Goal: Task Accomplishment & Management: Manage account settings

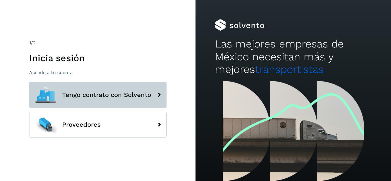
click at [92, 95] on span "Tengo contrato con Solvento" at bounding box center [106, 95] width 89 height 7
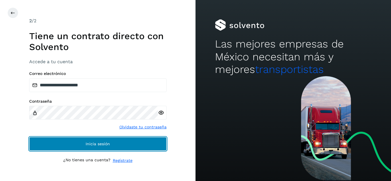
click at [73, 142] on button "Inicia sesión" at bounding box center [97, 144] width 137 height 14
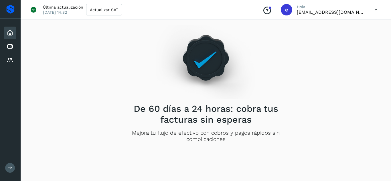
drag, startPoint x: 8, startPoint y: 43, endPoint x: 19, endPoint y: 46, distance: 10.9
click at [8, 43] on icon at bounding box center [10, 46] width 7 height 7
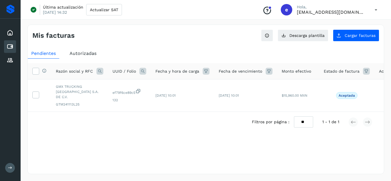
click at [8, 48] on icon at bounding box center [10, 46] width 7 height 7
click at [8, 31] on icon at bounding box center [10, 32] width 7 height 7
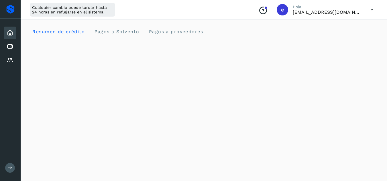
click at [358, 9] on p "Hola," at bounding box center [326, 7] width 69 height 5
click at [371, 11] on icon at bounding box center [372, 10] width 12 height 12
click at [340, 35] on div "Cerrar sesión" at bounding box center [343, 36] width 68 height 11
